Goal: Navigation & Orientation: Find specific page/section

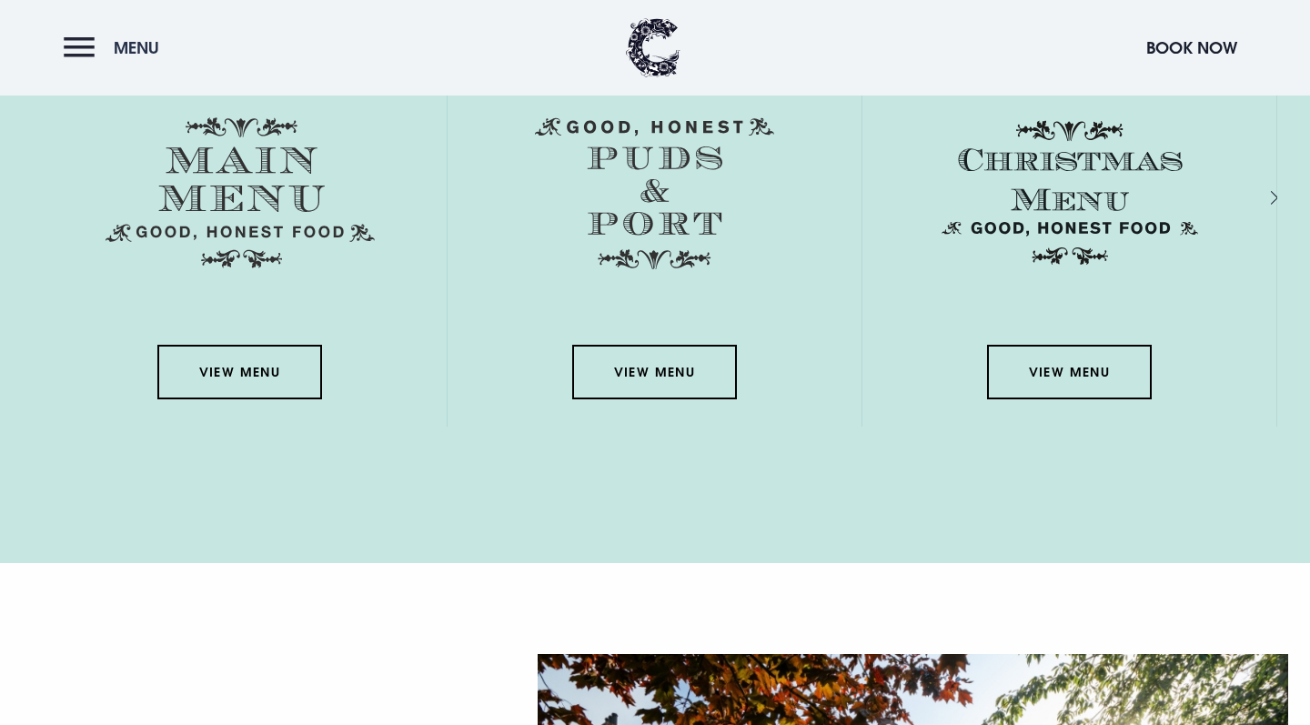
scroll to position [2823, 0]
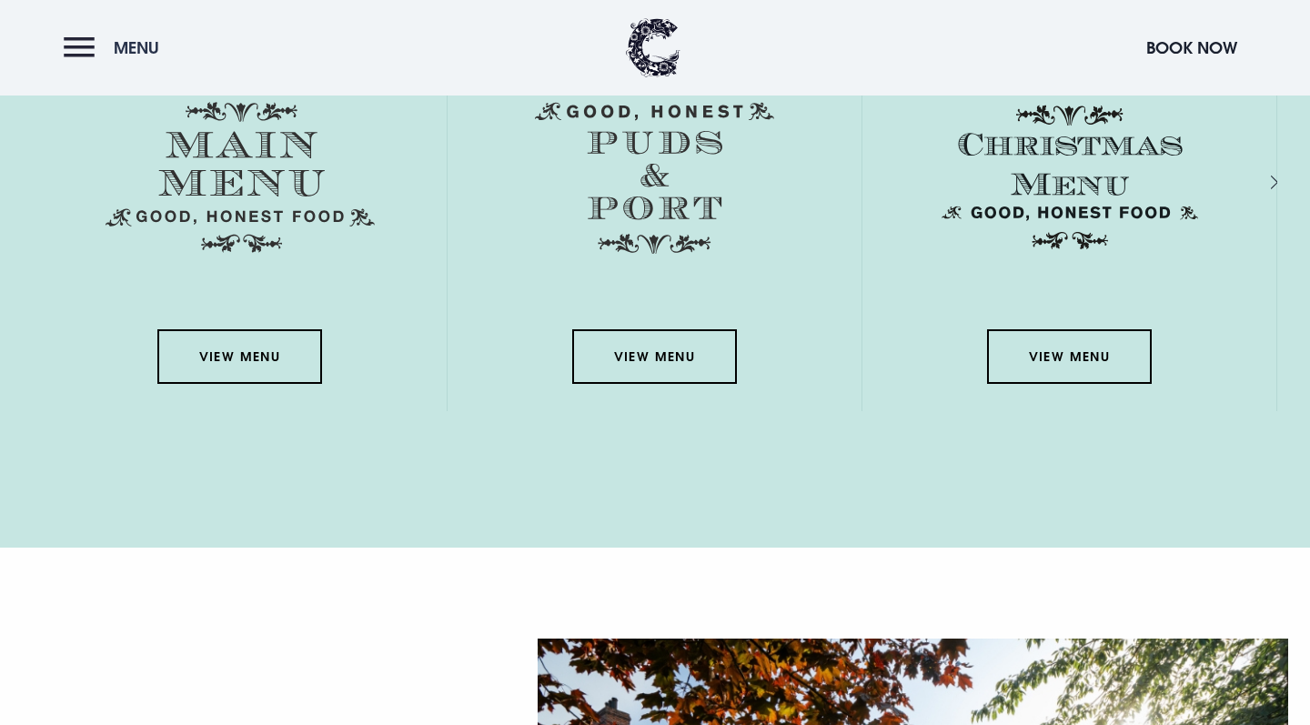
click at [69, 45] on button "Menu" at bounding box center [116, 47] width 105 height 39
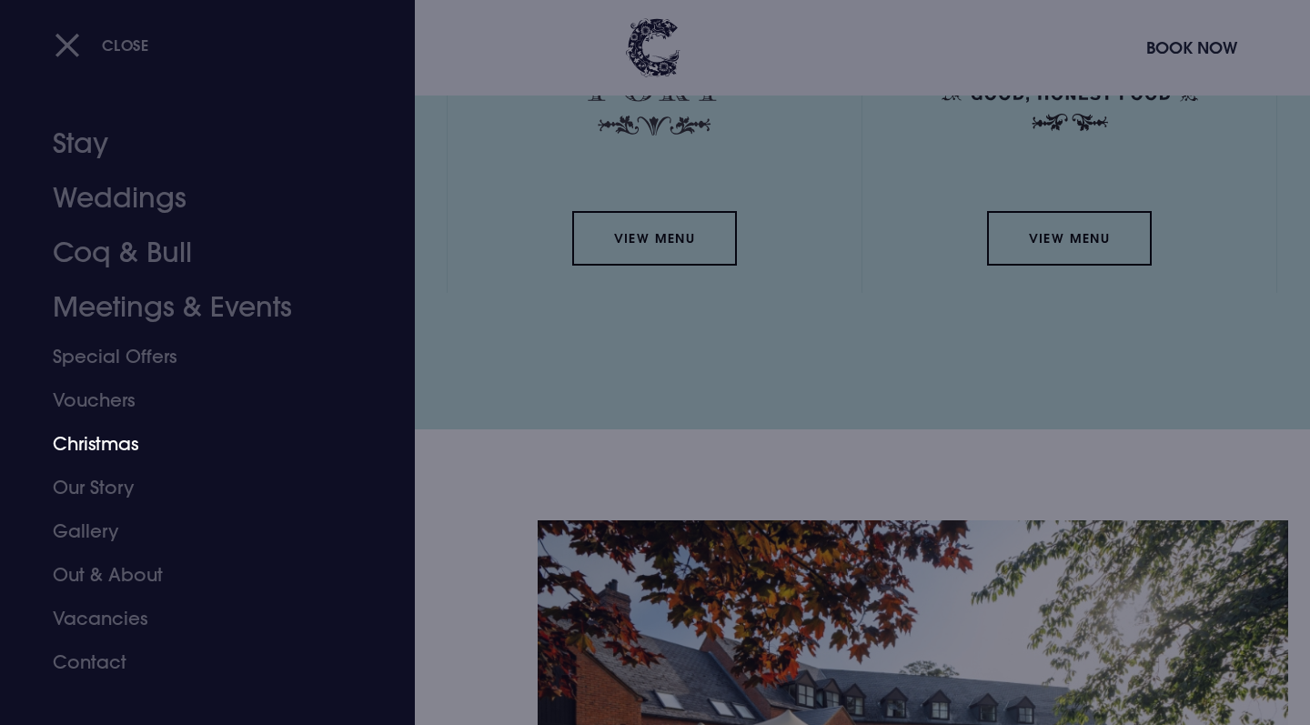
scroll to position [2995, 0]
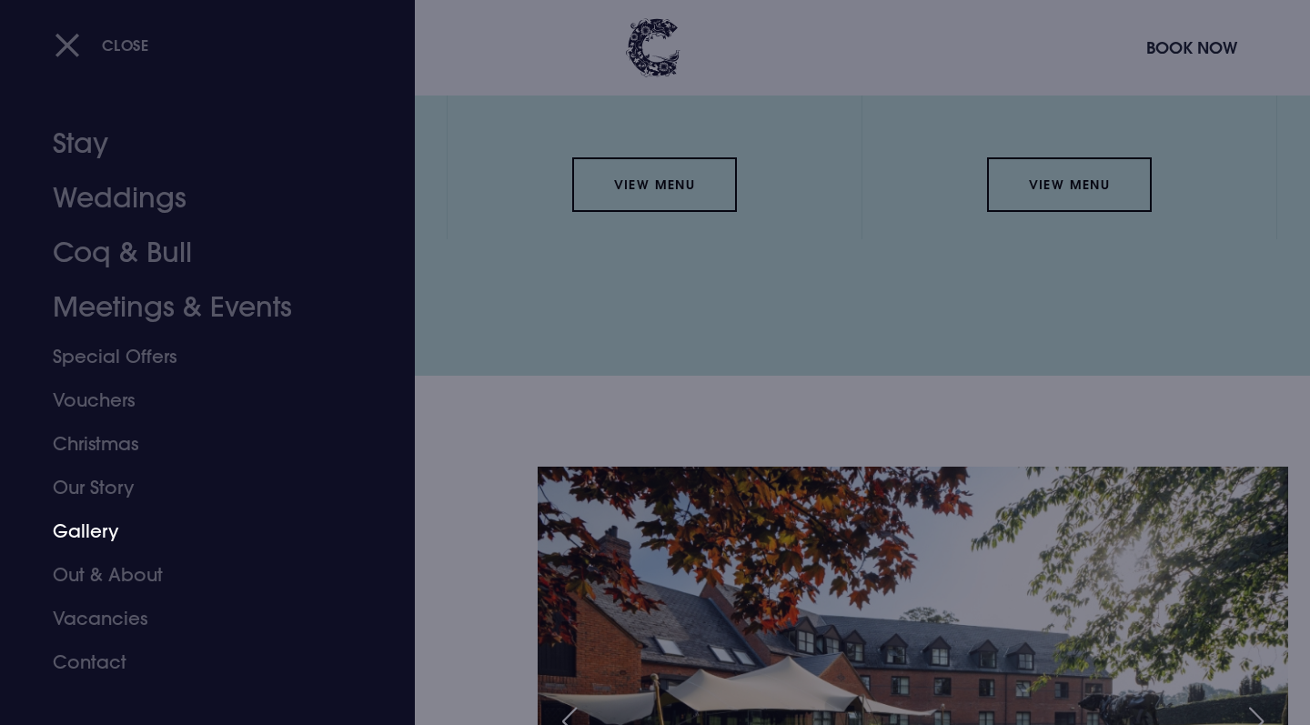
click at [110, 531] on link "Gallery" at bounding box center [196, 531] width 287 height 44
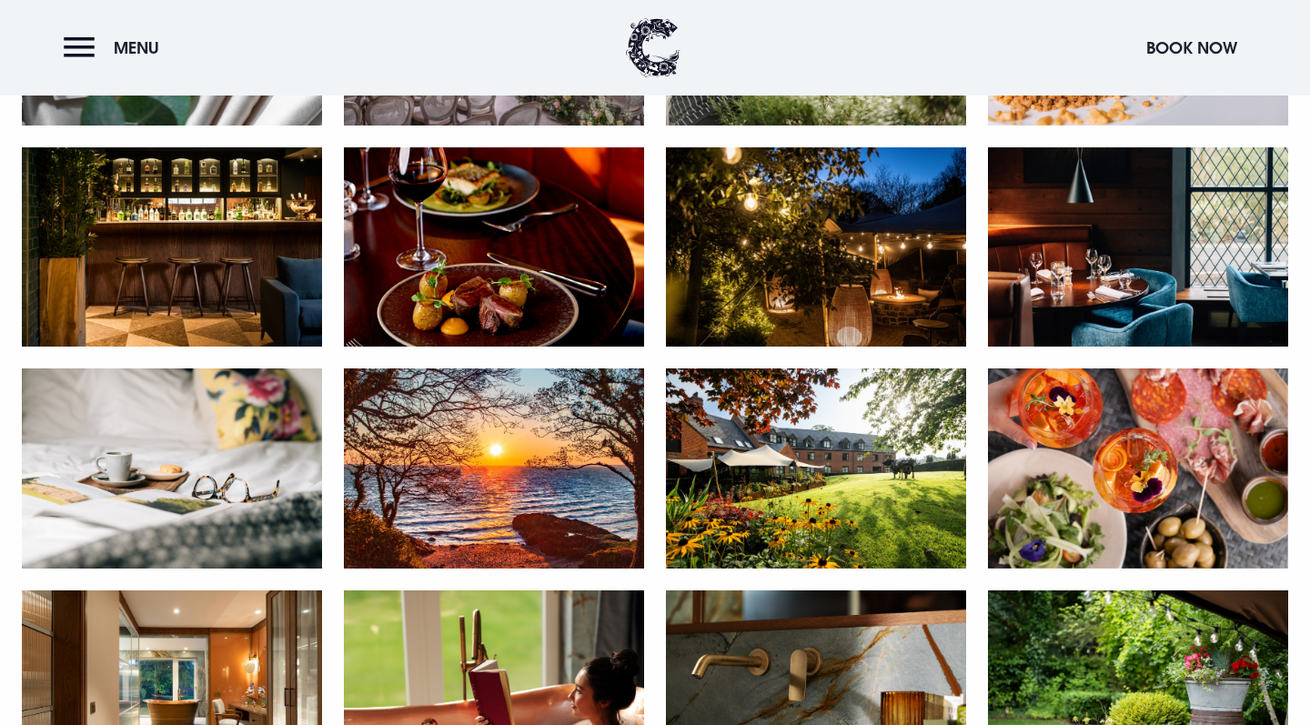
scroll to position [1423, 0]
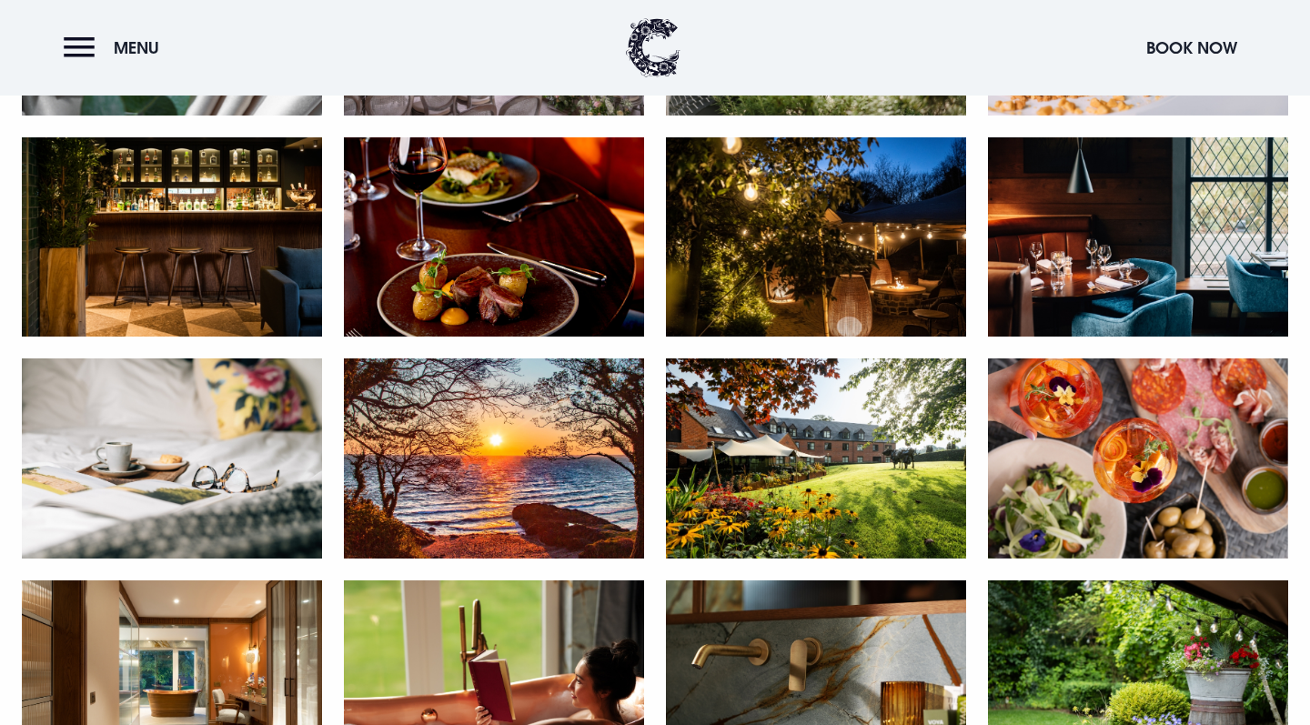
click at [264, 267] on img at bounding box center [172, 237] width 300 height 200
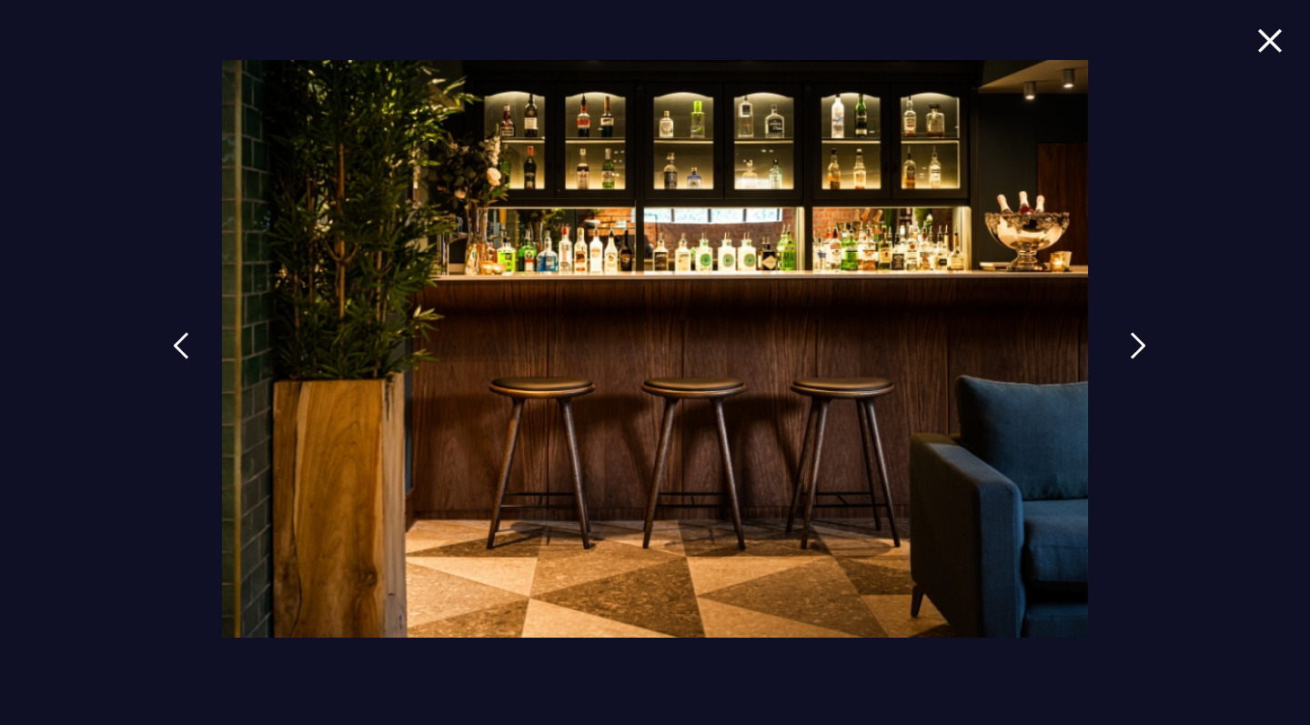
click at [1130, 335] on img at bounding box center [1138, 345] width 16 height 27
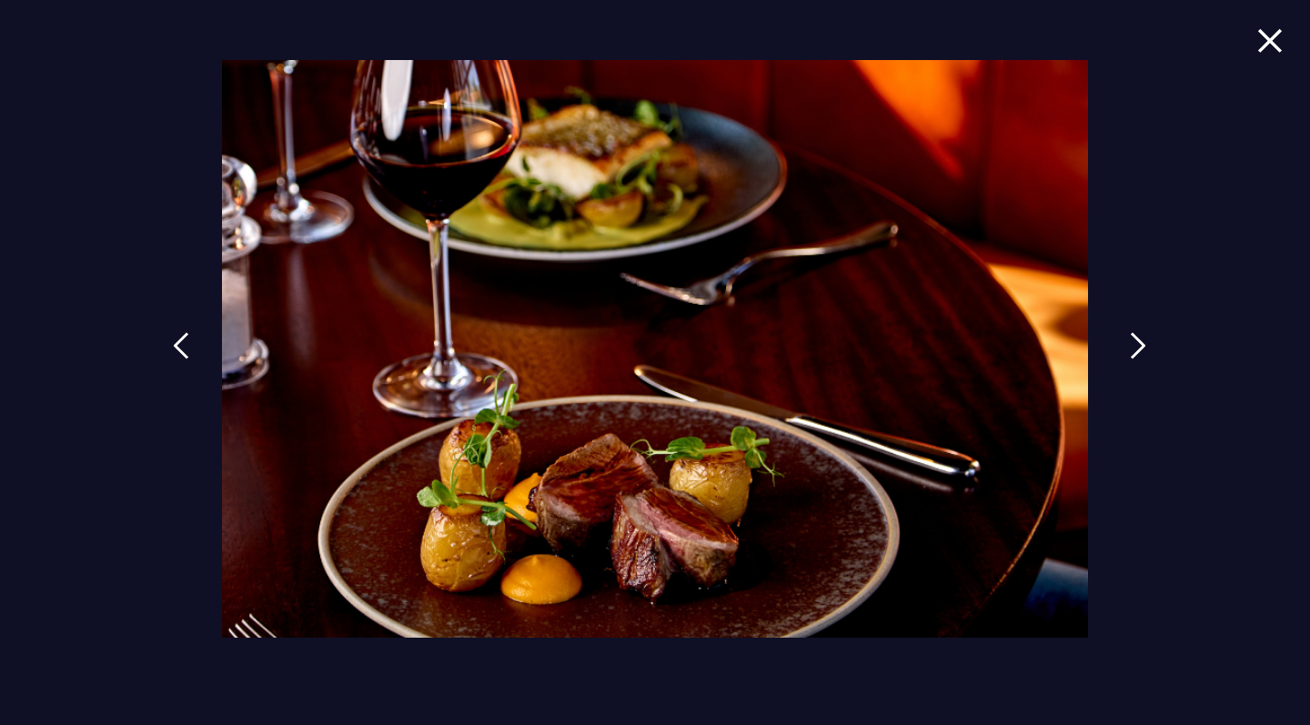
click at [1129, 335] on link at bounding box center [1137, 359] width 45 height 84
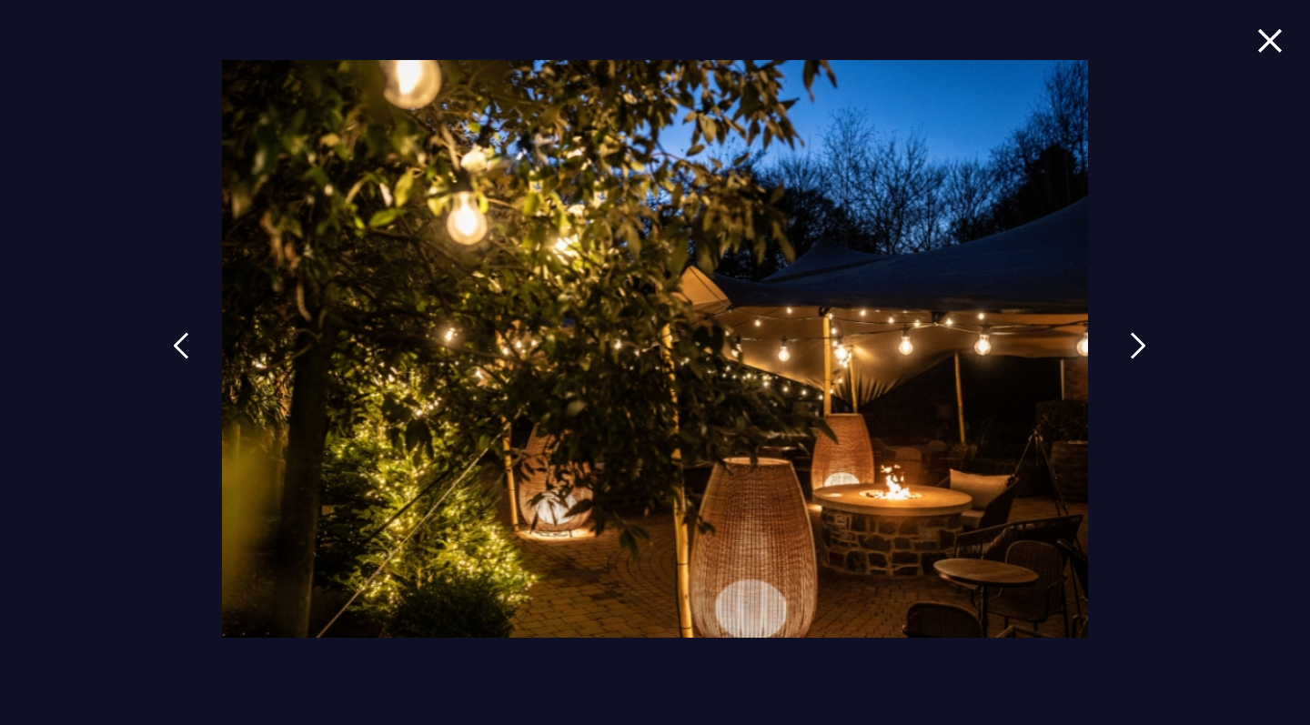
click at [1129, 335] on link at bounding box center [1137, 359] width 45 height 84
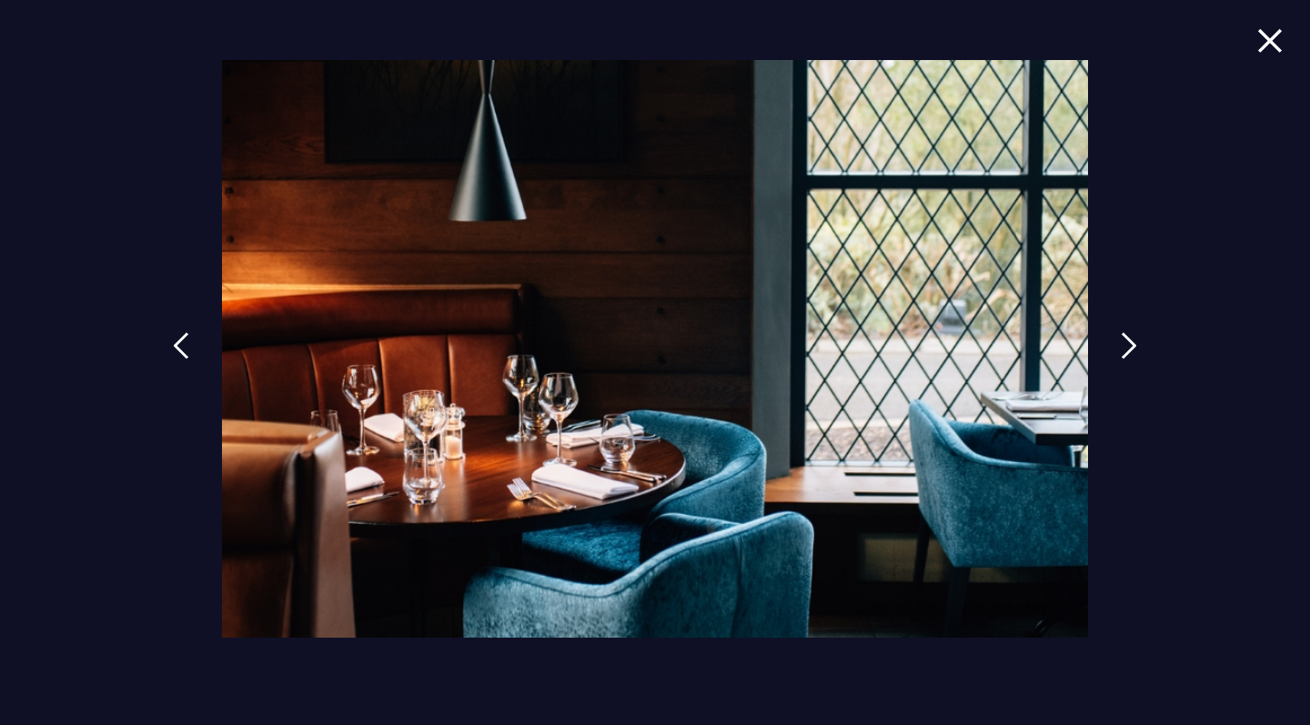
scroll to position [1460, 0]
click at [1255, 40] on div at bounding box center [655, 362] width 1310 height 725
click at [1280, 52] on img at bounding box center [1269, 40] width 25 height 25
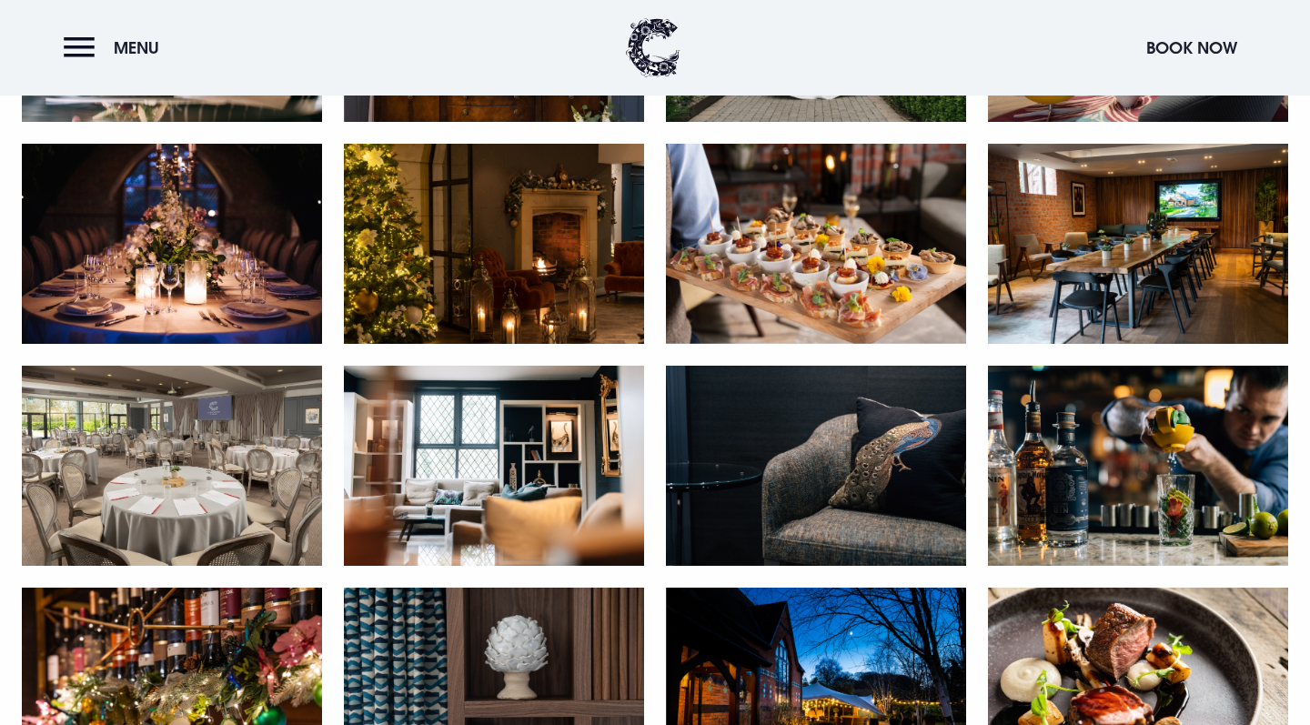
scroll to position [3192, 0]
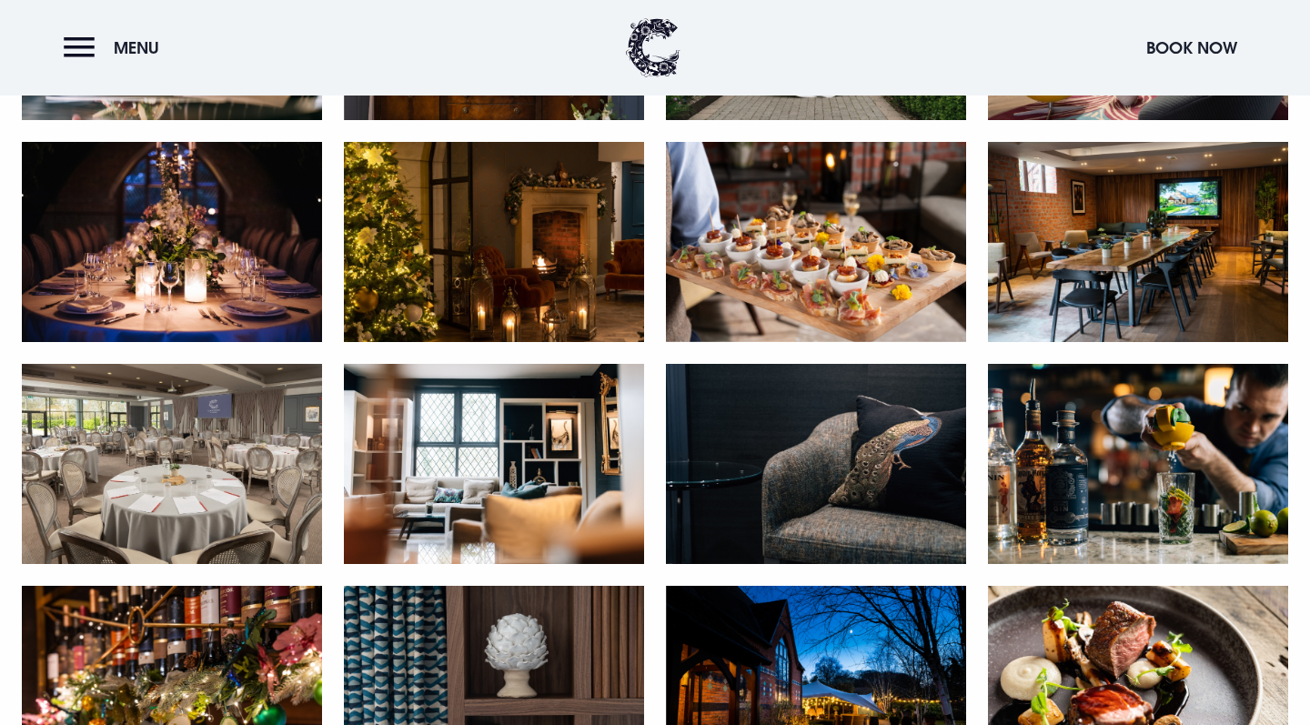
click at [1151, 275] on img at bounding box center [1138, 242] width 300 height 200
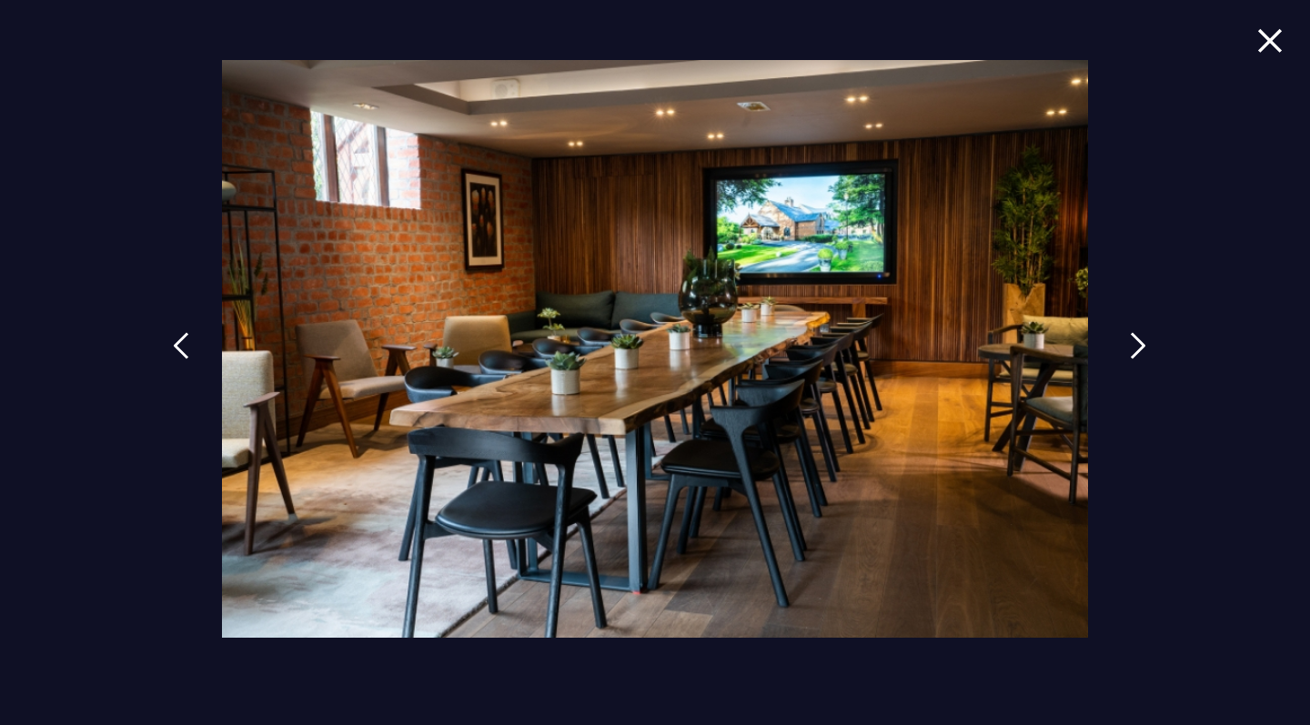
click at [1117, 347] on link at bounding box center [1137, 359] width 45 height 84
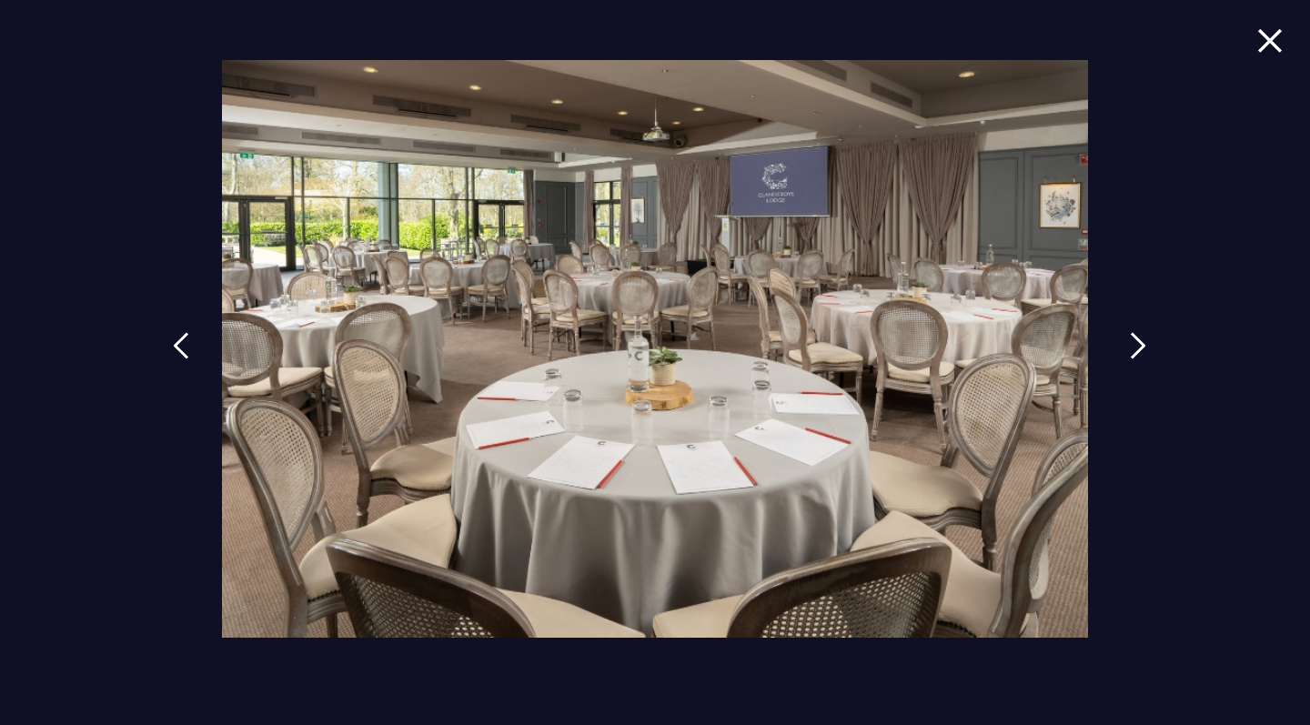
click at [1126, 345] on link at bounding box center [1137, 359] width 45 height 84
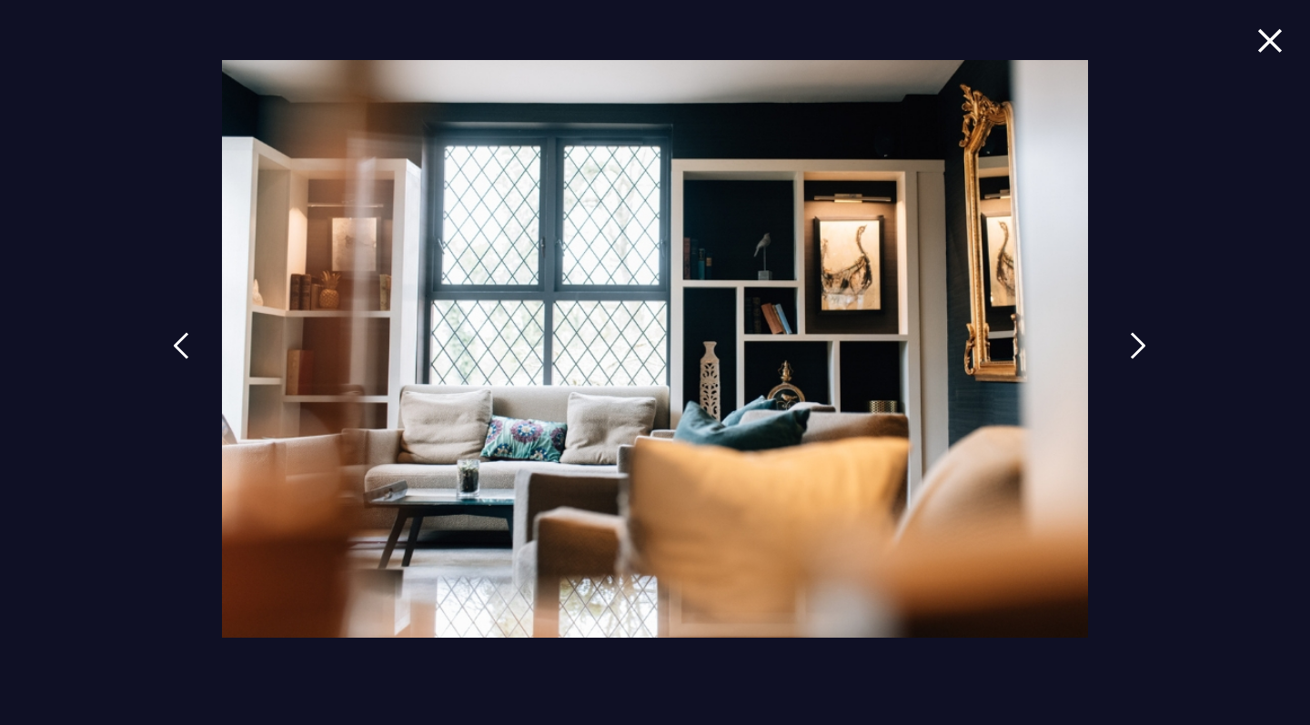
click at [1126, 345] on link at bounding box center [1137, 359] width 45 height 84
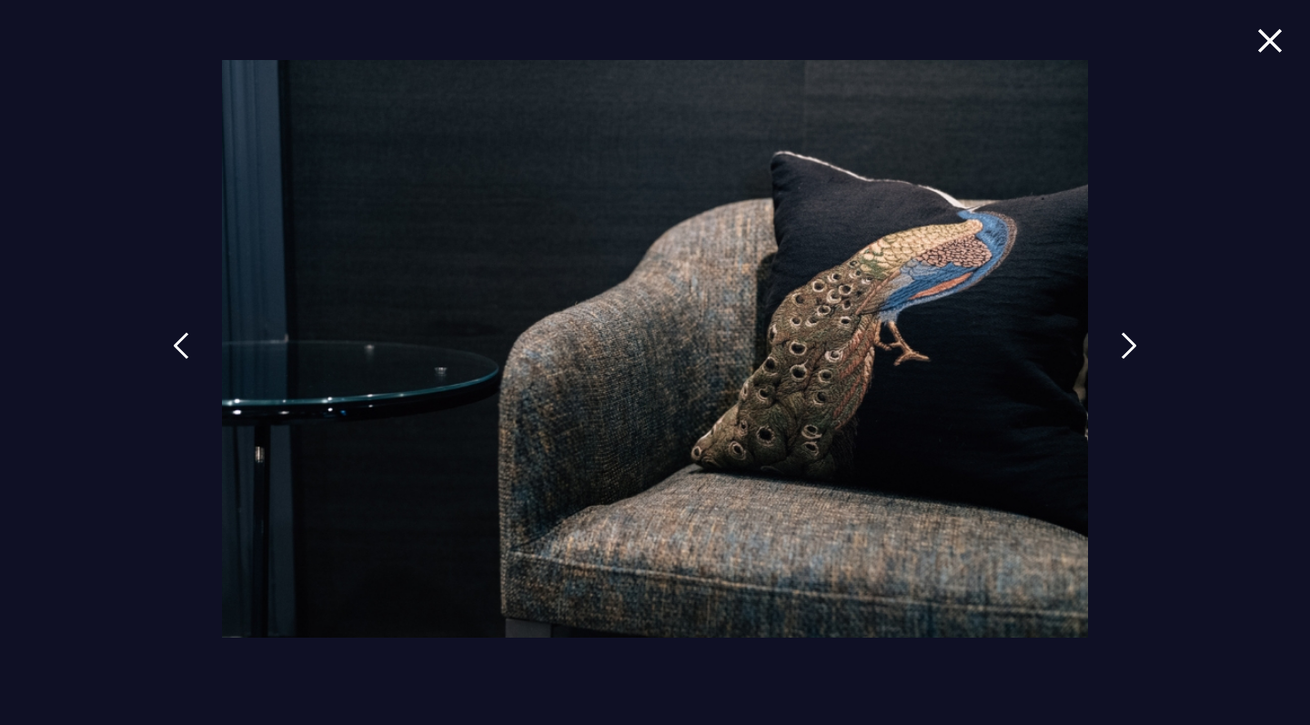
click at [1278, 50] on img at bounding box center [1269, 40] width 25 height 25
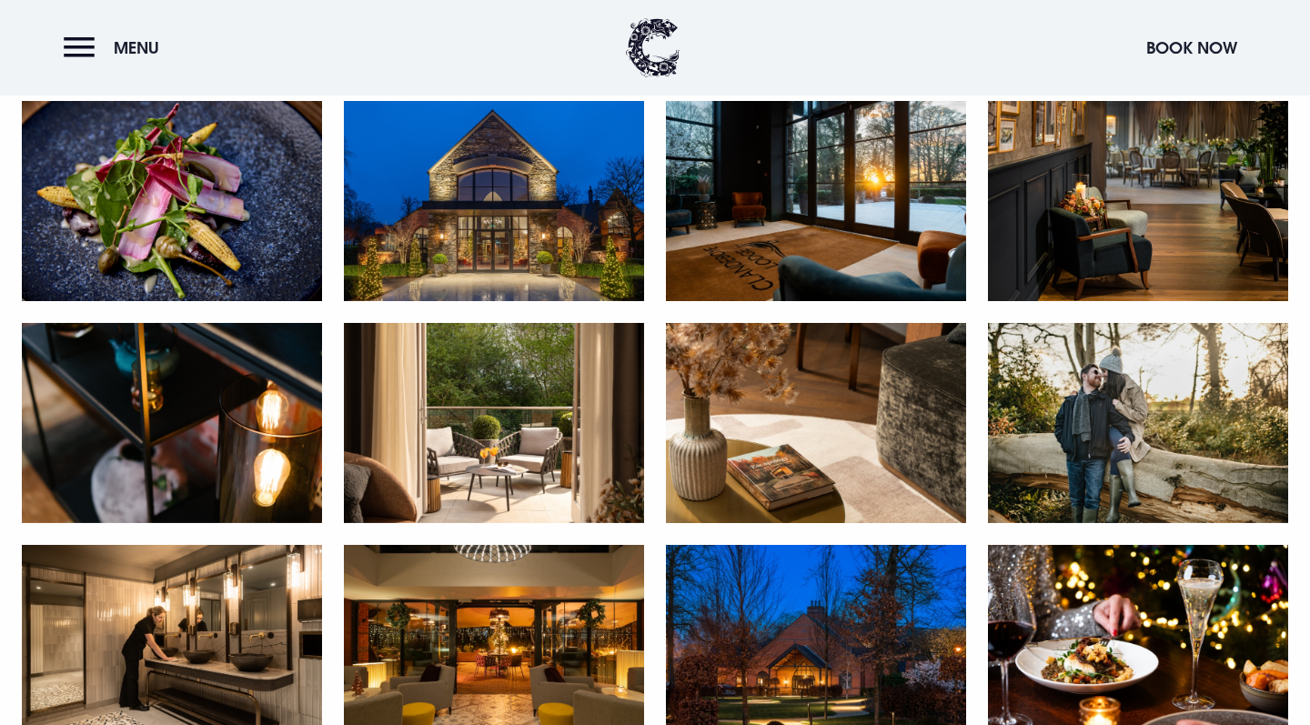
scroll to position [2124, 0]
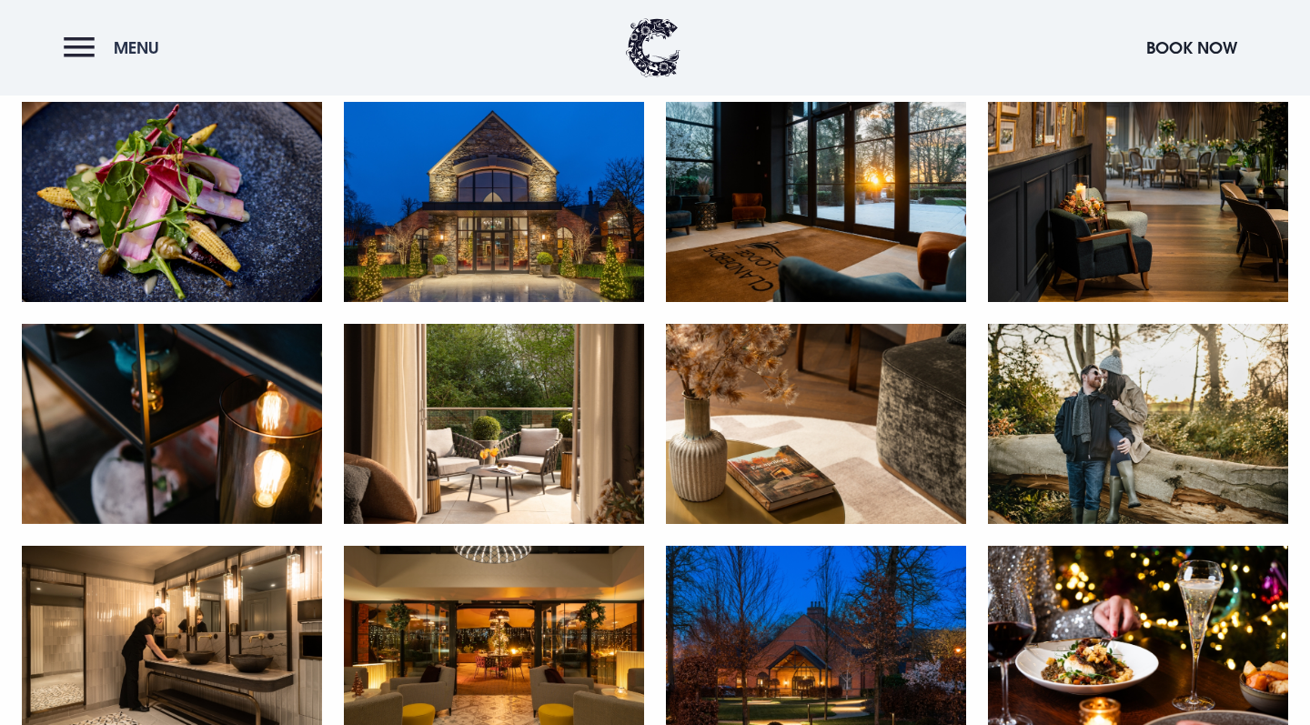
click at [82, 45] on button "Menu" at bounding box center [116, 47] width 105 height 39
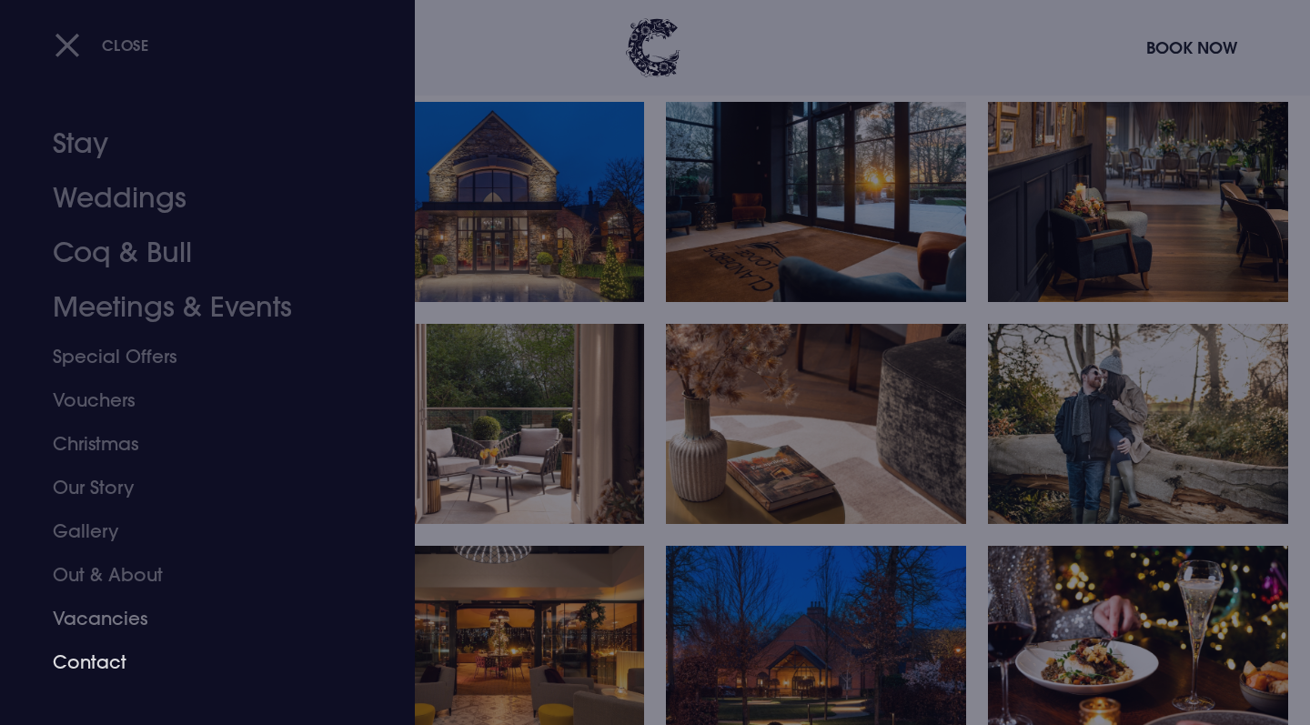
click at [115, 658] on link "Contact" at bounding box center [196, 662] width 287 height 44
